Goal: Task Accomplishment & Management: Manage account settings

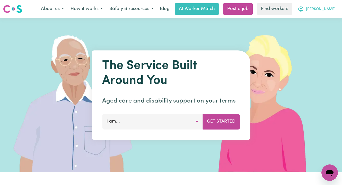
click at [327, 6] on span "[PERSON_NAME]" at bounding box center [321, 9] width 30 height 6
click at [325, 34] on link "Logout" at bounding box center [318, 30] width 41 height 10
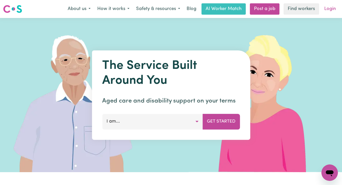
click at [331, 9] on link "Login" at bounding box center [330, 8] width 18 height 11
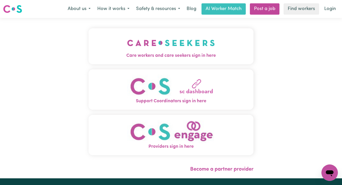
click at [118, 56] on span "Care workers and care seekers sign in here" at bounding box center [171, 56] width 165 height 7
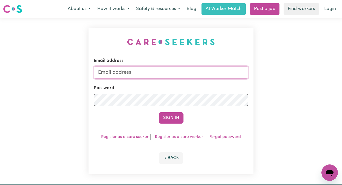
click at [173, 72] on input "Email address" at bounding box center [171, 72] width 155 height 12
type input "superuser~[DOMAIN_NAME][EMAIL_ADDRESS][DOMAIN_NAME]"
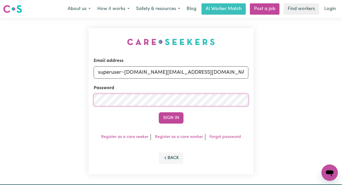
click at [159, 113] on button "Sign In" at bounding box center [171, 118] width 25 height 11
